Goal: Task Accomplishment & Management: Complete application form

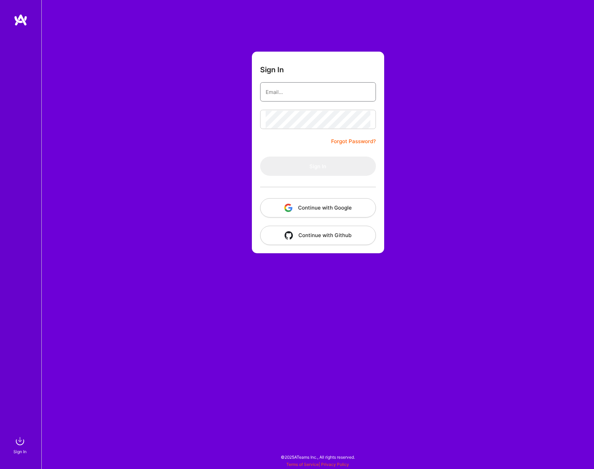
type input "[PERSON_NAME][EMAIL_ADDRESS][DOMAIN_NAME]"
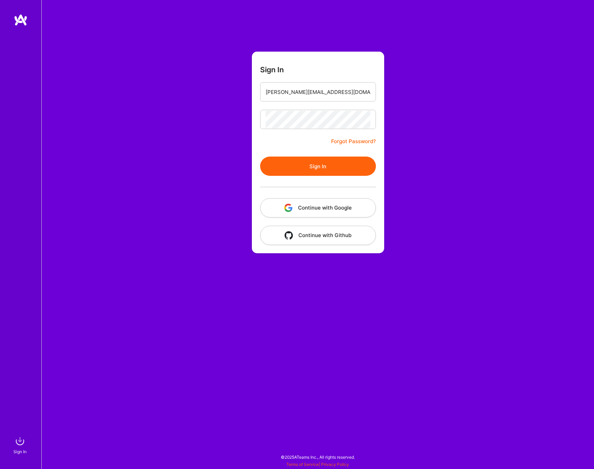
click at [302, 167] on button "Sign In" at bounding box center [318, 166] width 116 height 19
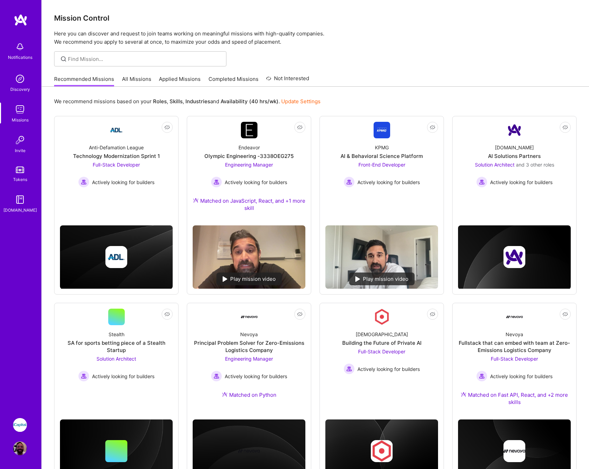
click at [20, 426] on img at bounding box center [20, 425] width 14 height 14
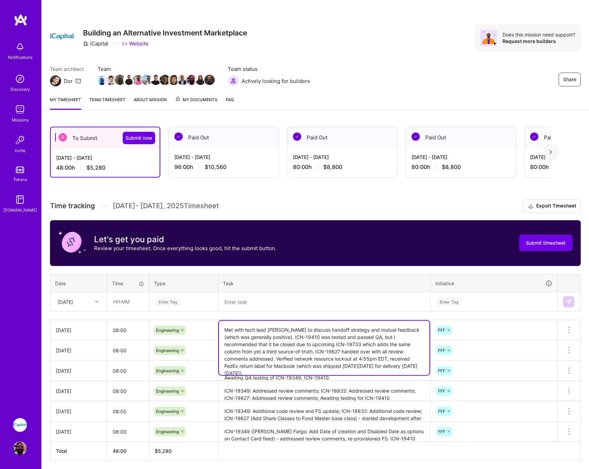
click at [321, 335] on textarea "Met with tech lead [PERSON_NAME] to discuss handoff strategy and mutual feedbac…" at bounding box center [324, 348] width 210 height 54
click at [135, 139] on span "Submit now" at bounding box center [138, 138] width 27 height 7
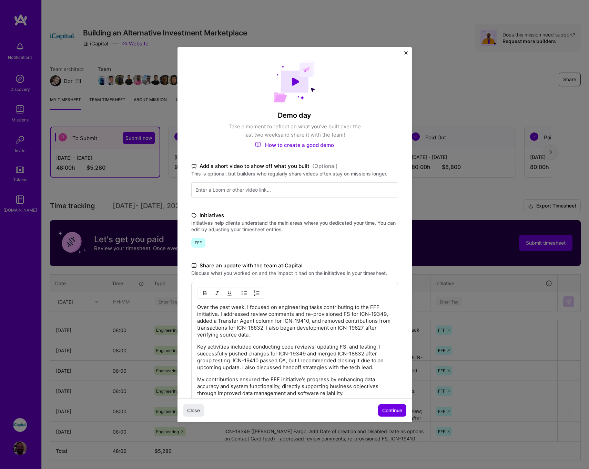
click at [280, 341] on div "Over the past week, I focused on engineering tasks contributing to the FFF init…" at bounding box center [294, 350] width 195 height 93
drag, startPoint x: 223, startPoint y: 314, endPoint x: 356, endPoint y: 311, distance: 132.6
click at [356, 311] on p "Over the past week, I focused on engineering tasks contributing to the FFF init…" at bounding box center [294, 321] width 195 height 34
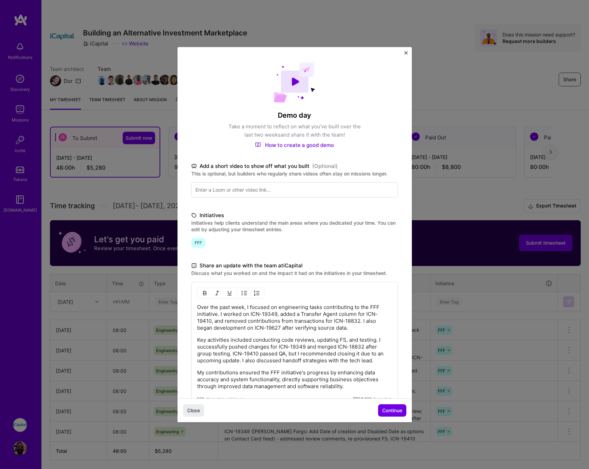
click at [340, 327] on p "Over the past week, I focused on engineering tasks contributing to the FFF init…" at bounding box center [294, 318] width 195 height 28
drag, startPoint x: 318, startPoint y: 347, endPoint x: 355, endPoint y: 353, distance: 37.7
click at [349, 346] on p "Key activities included conducting code reviews, updating FS, and testing. I su…" at bounding box center [294, 350] width 195 height 28
click at [317, 348] on p "Key activities included conducting code reviews, and extensive testing. I succe…" at bounding box center [294, 350] width 195 height 28
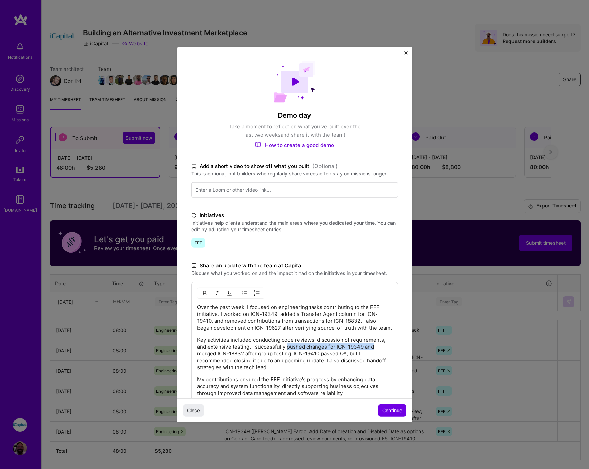
drag, startPoint x: 286, startPoint y: 354, endPoint x: 373, endPoint y: 353, distance: 86.8
click at [373, 353] on p "Key activities included conducting code reviews, discussion of requirements, an…" at bounding box center [294, 353] width 195 height 34
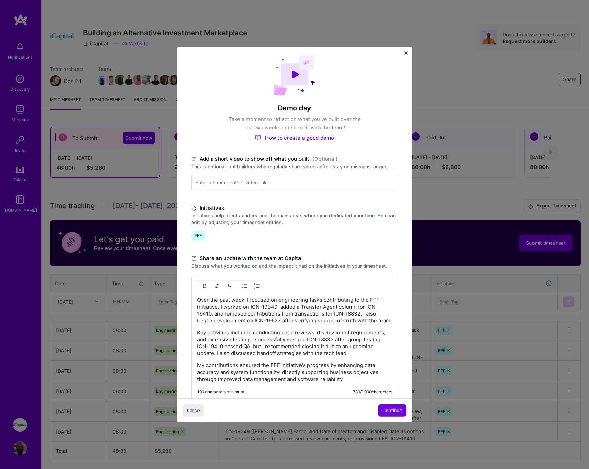
scroll to position [13, 0]
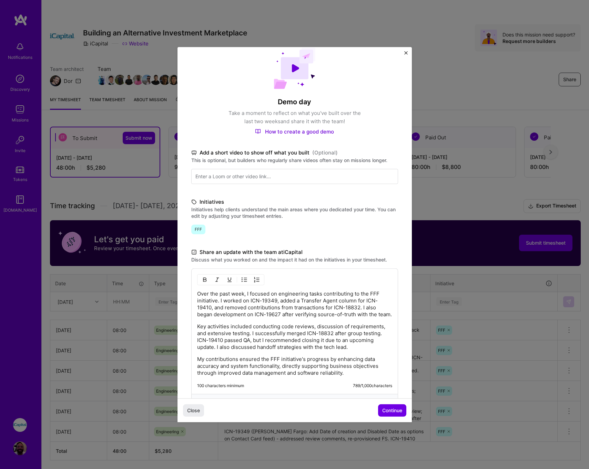
click at [202, 351] on p "Key activities included conducting code reviews, discussion of requirements, an…" at bounding box center [294, 337] width 195 height 28
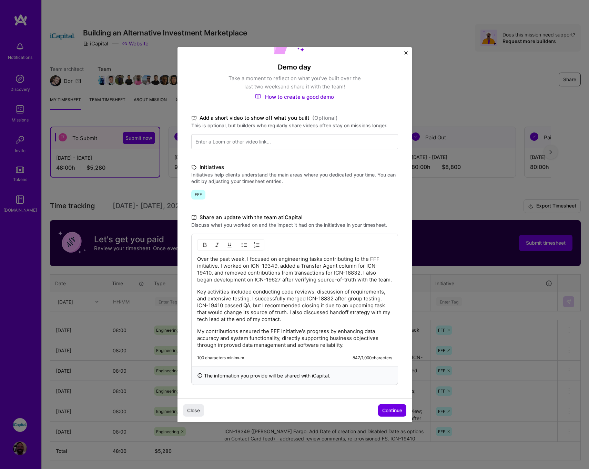
scroll to position [50, 0]
click at [402, 412] on button "Continue" at bounding box center [392, 411] width 28 height 12
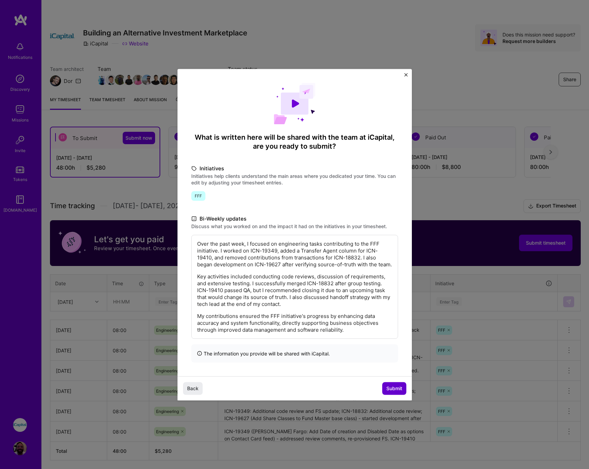
click at [396, 391] on span "Submit" at bounding box center [394, 388] width 16 height 7
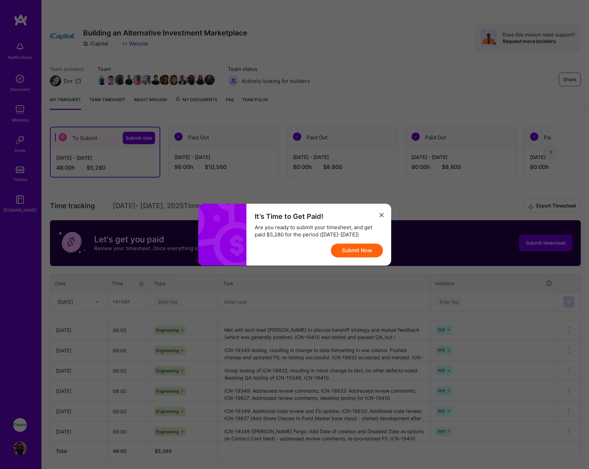
click at [349, 251] on button "Submit Now" at bounding box center [357, 251] width 52 height 14
